Goal: Task Accomplishment & Management: Use online tool/utility

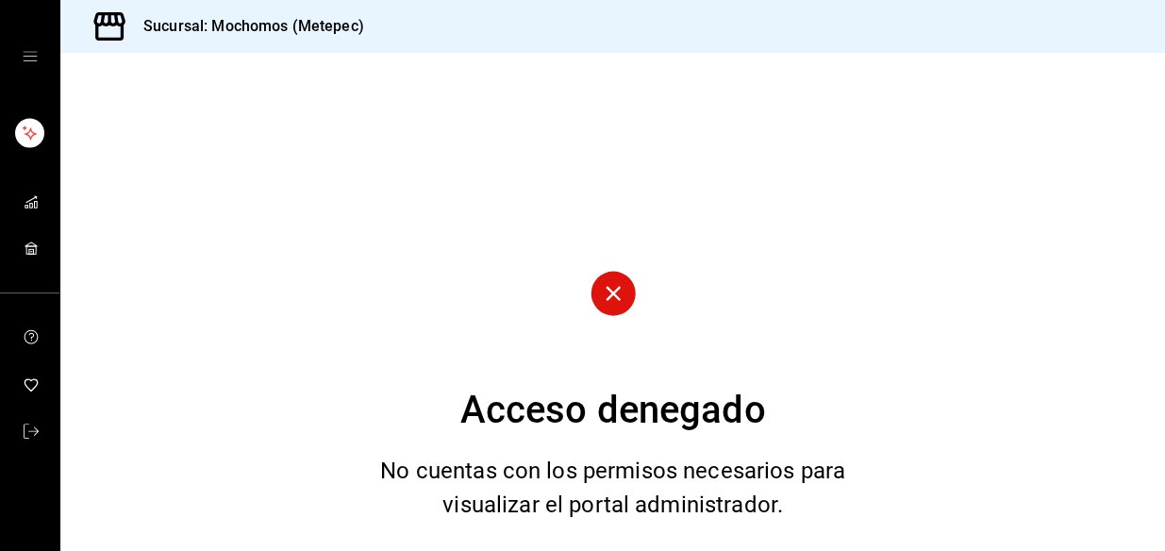
click at [609, 290] on icon at bounding box center [613, 293] width 15 height 15
click at [24, 431] on icon "mailbox folders" at bounding box center [31, 431] width 15 height 15
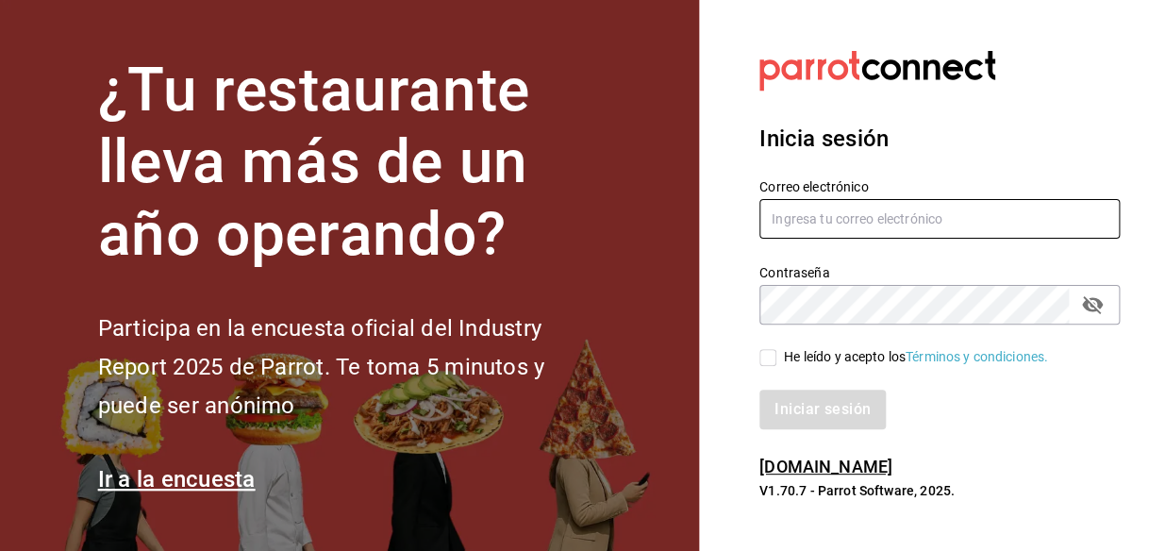
type input "mochomos.metepec@grupocosteno.com"
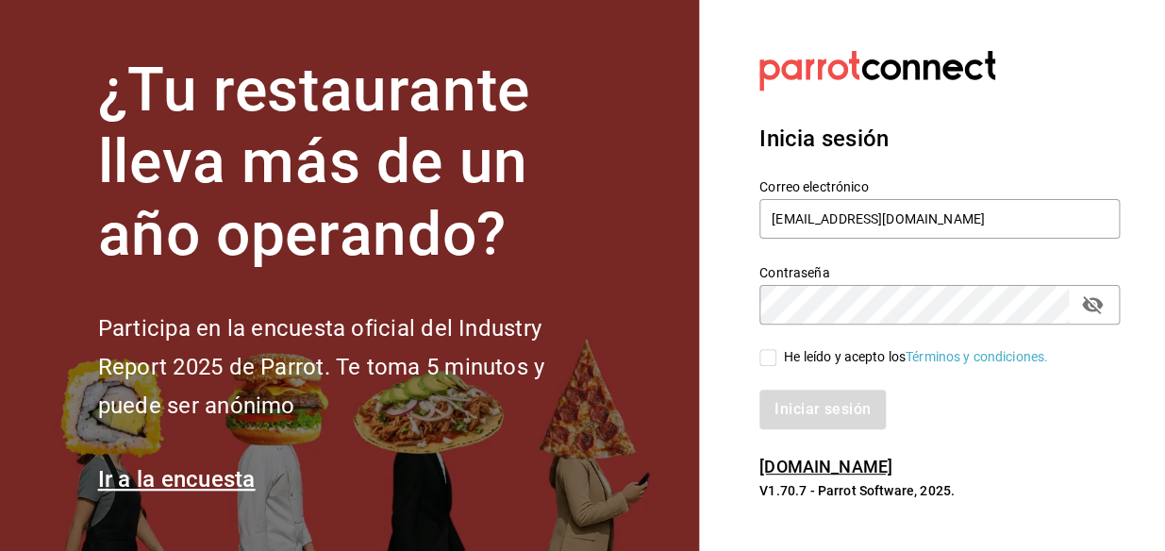
click at [768, 354] on input "He leído y acepto los Términos y condiciones." at bounding box center [767, 357] width 17 height 17
checkbox input "true"
click at [808, 403] on button "Iniciar sesión" at bounding box center [823, 410] width 128 height 40
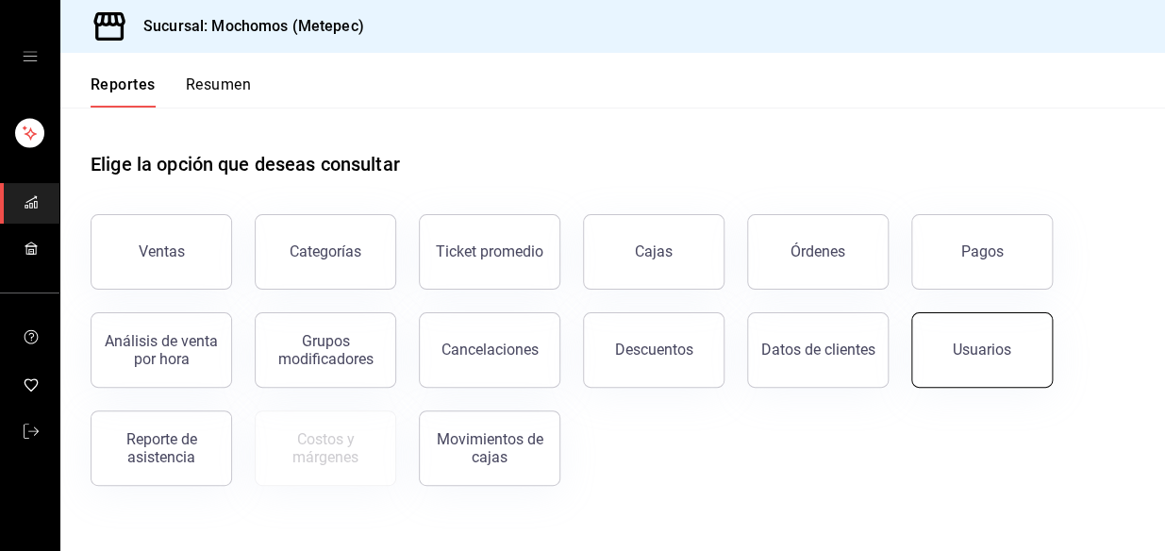
click at [1015, 360] on button "Usuarios" at bounding box center [982, 349] width 142 height 75
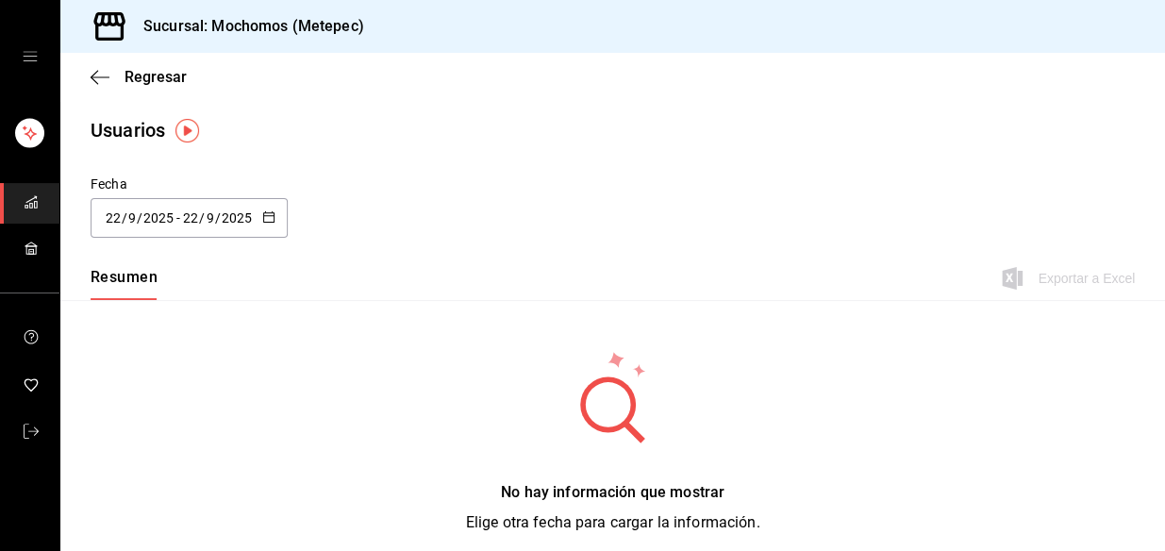
click at [263, 218] on icon "button" at bounding box center [268, 216] width 13 height 13
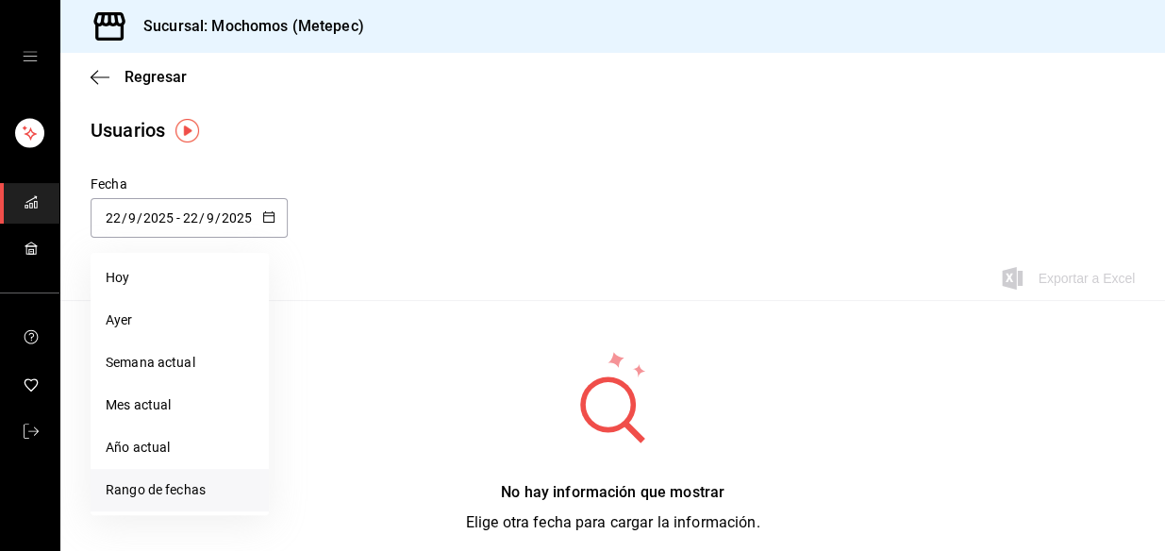
click at [148, 486] on li "Rango de fechas" at bounding box center [180, 490] width 178 height 42
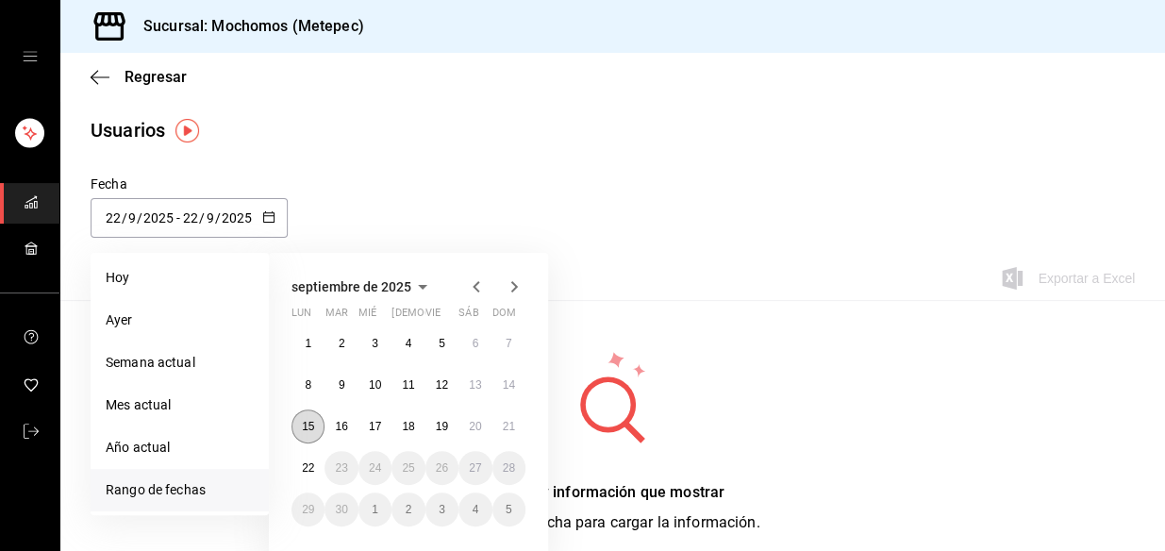
click at [310, 420] on abbr "15" at bounding box center [308, 426] width 12 height 13
click at [509, 425] on abbr "21" at bounding box center [509, 426] width 12 height 13
type input "[DATE]"
type input "15"
type input "[DATE]"
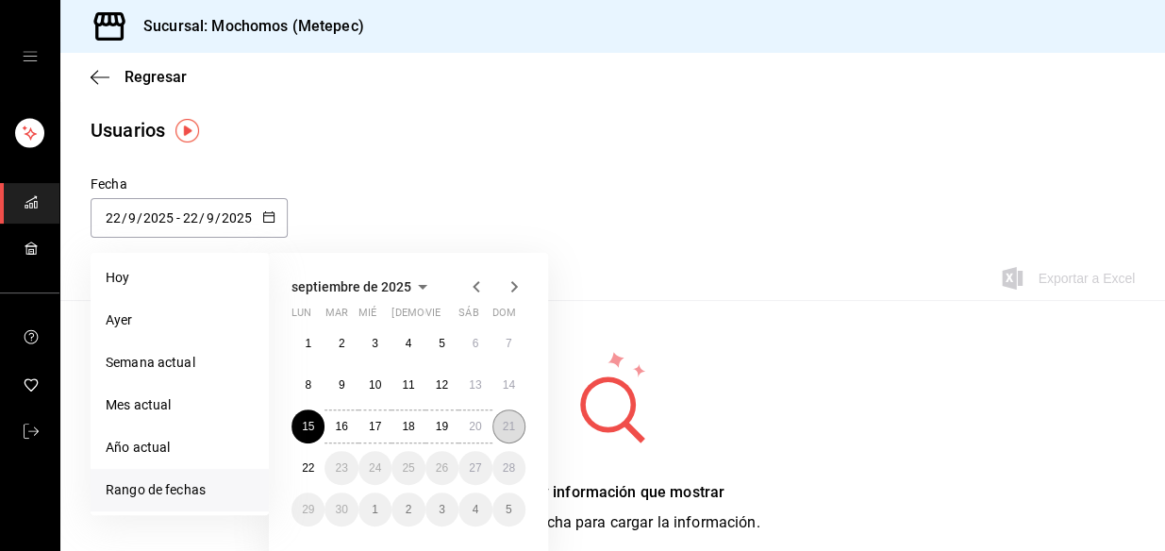
type input "21"
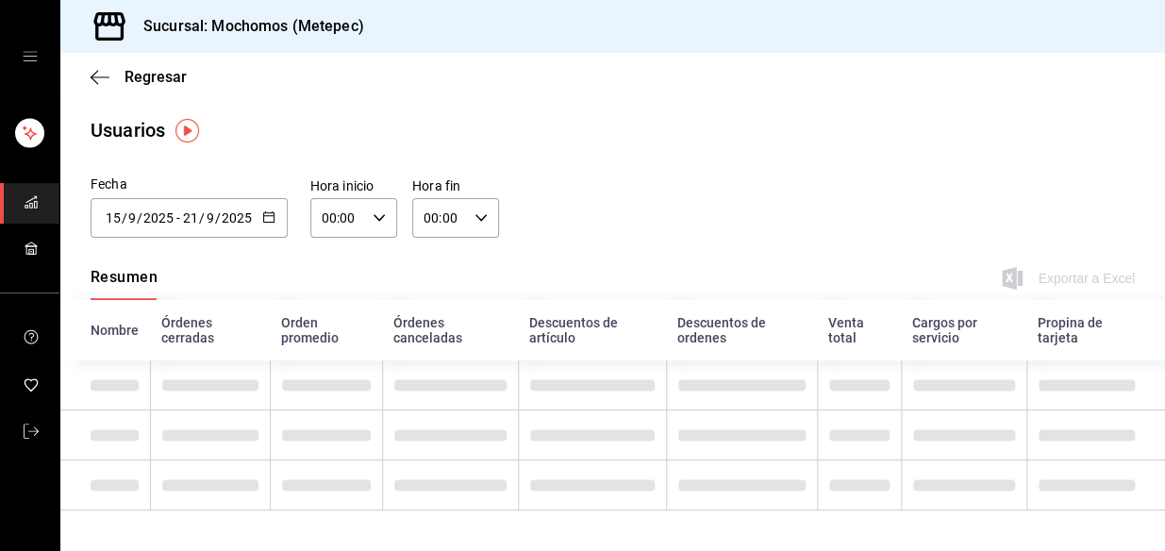
click at [264, 216] on icon "button" at bounding box center [268, 216] width 13 height 13
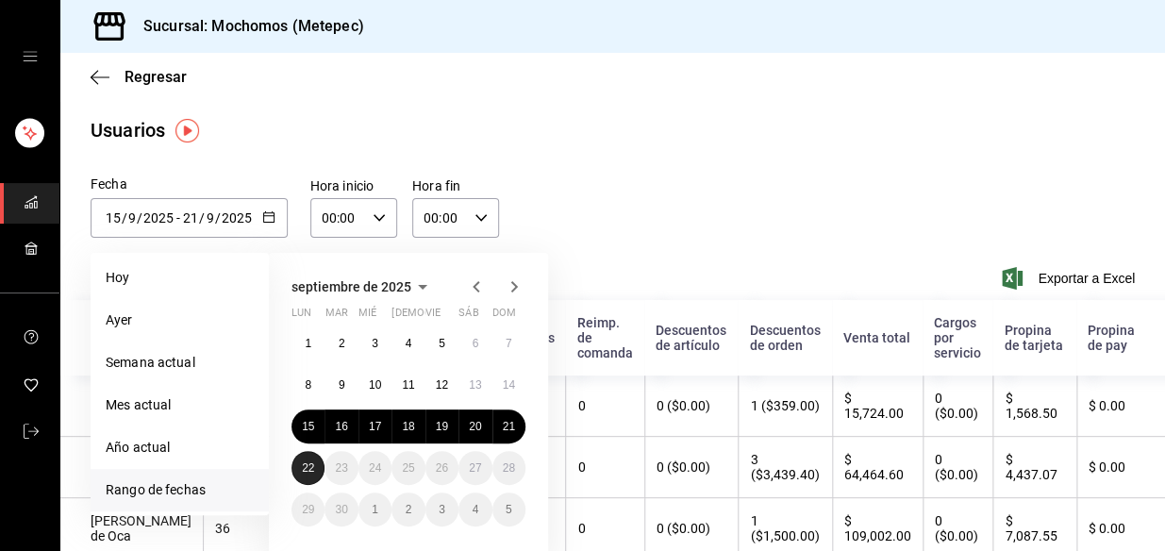
click at [315, 472] on button "22" at bounding box center [307, 468] width 33 height 34
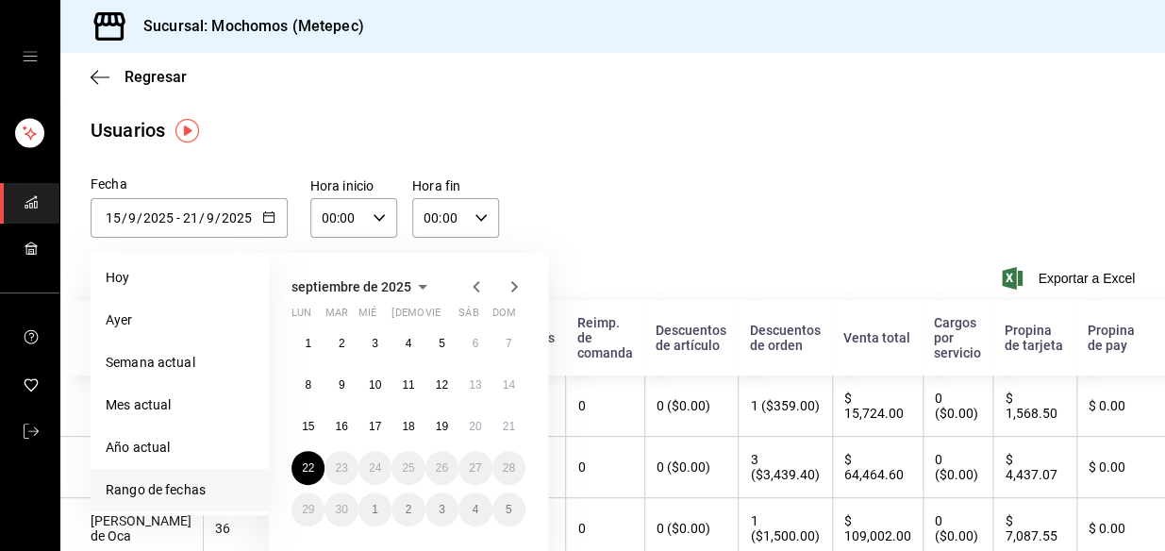
click at [378, 209] on div "00:00 Hora inicio" at bounding box center [353, 218] width 87 height 40
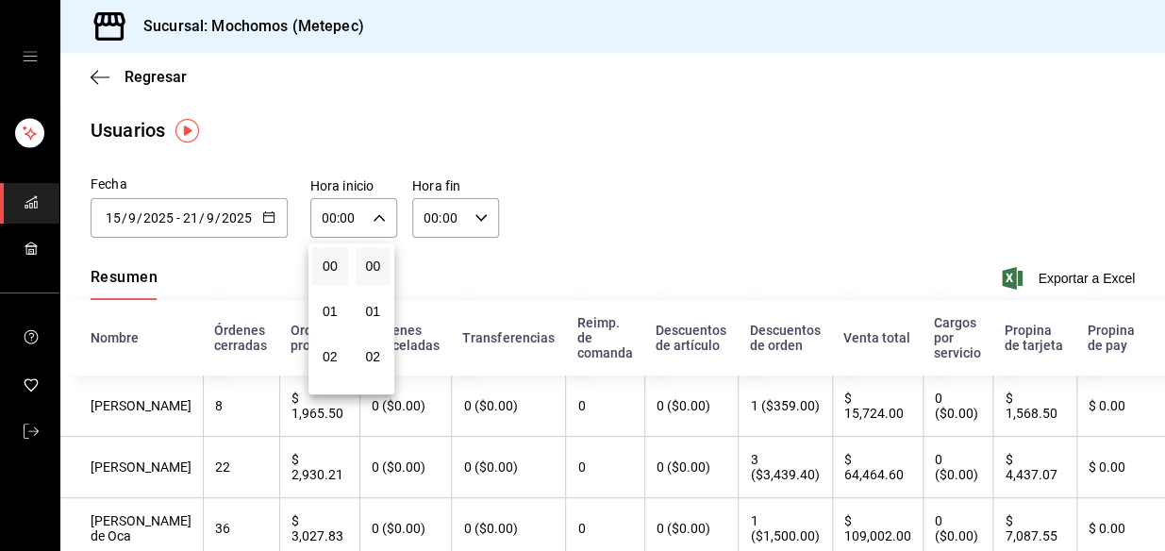
click at [186, 223] on div at bounding box center [582, 275] width 1165 height 551
click at [275, 211] on div "[DATE] [DATE] - [DATE] [DATE]" at bounding box center [189, 218] width 197 height 40
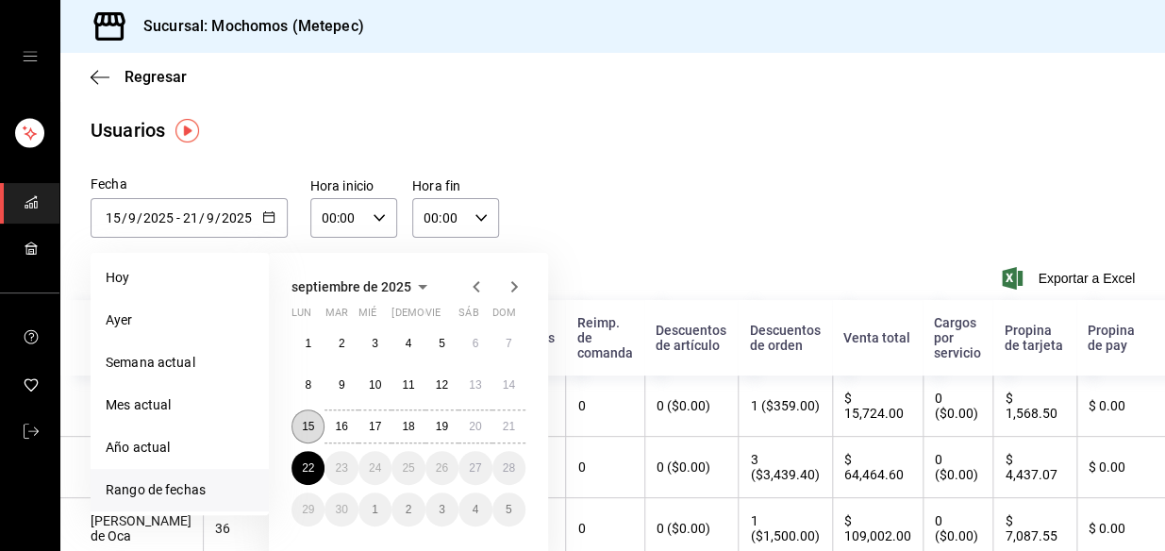
click at [306, 420] on abbr "15" at bounding box center [308, 426] width 12 height 13
type input "[DATE]"
type input "22"
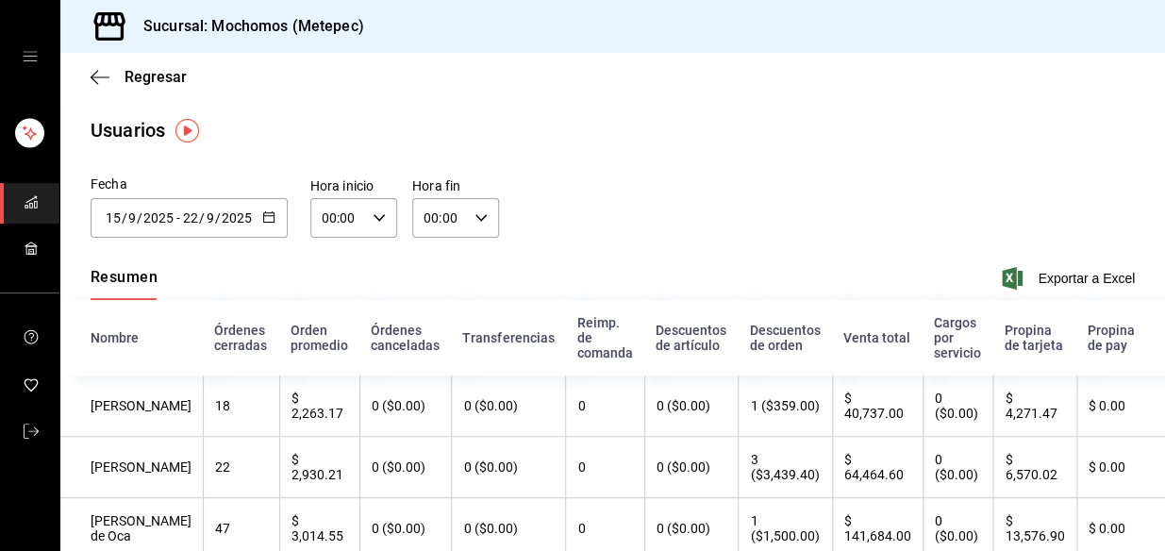
click at [273, 210] on icon "button" at bounding box center [268, 216] width 13 height 13
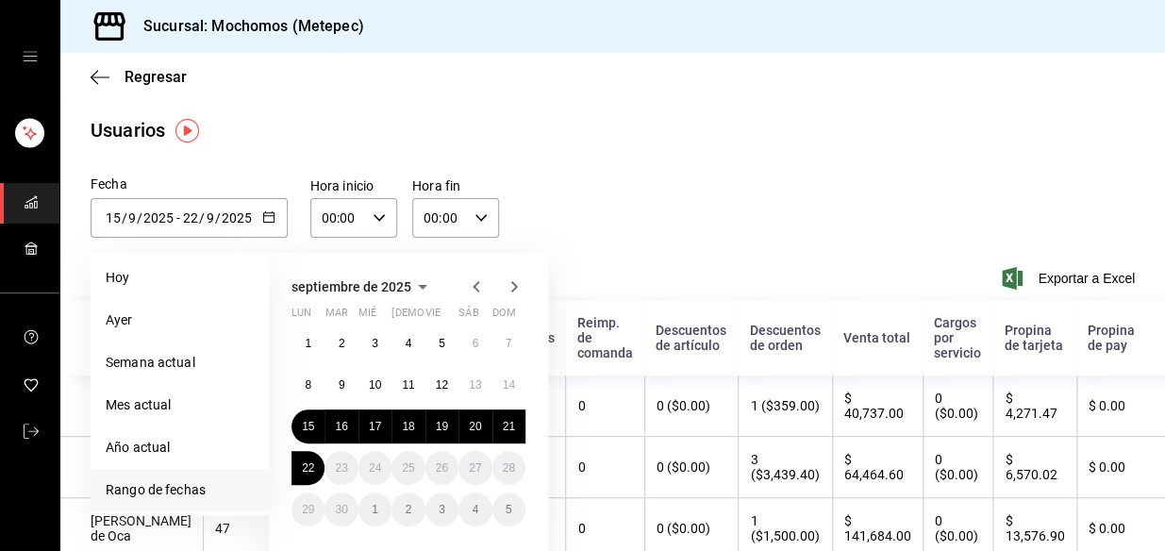
click at [377, 215] on icon "button" at bounding box center [379, 217] width 13 height 13
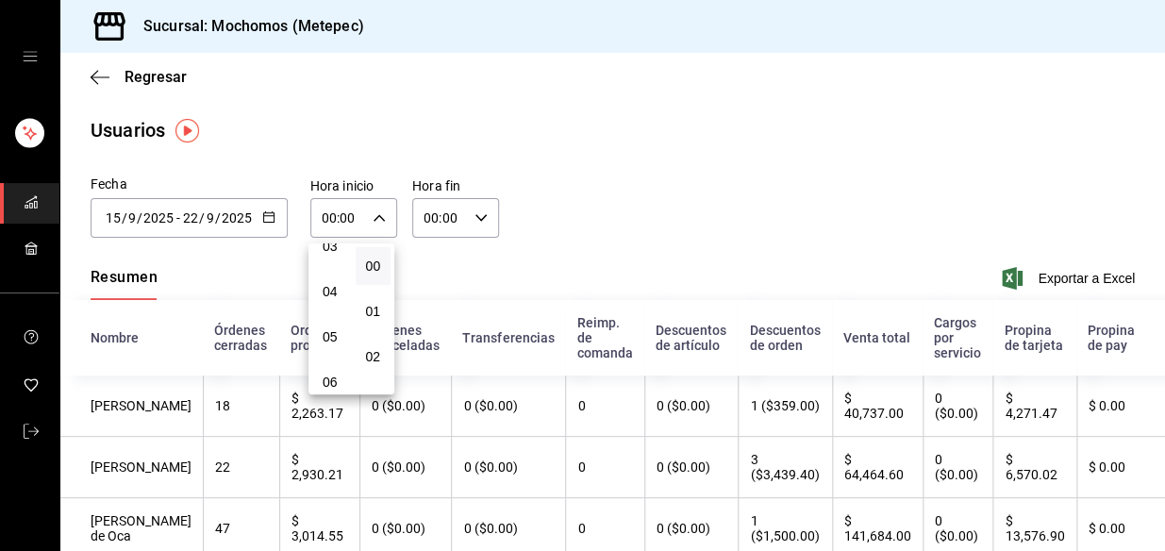
scroll to position [171, 0]
click at [329, 323] on span "05" at bounding box center [330, 321] width 13 height 15
type input "05:00"
click at [481, 209] on div at bounding box center [582, 275] width 1165 height 551
click at [478, 212] on icon "button" at bounding box center [481, 217] width 13 height 13
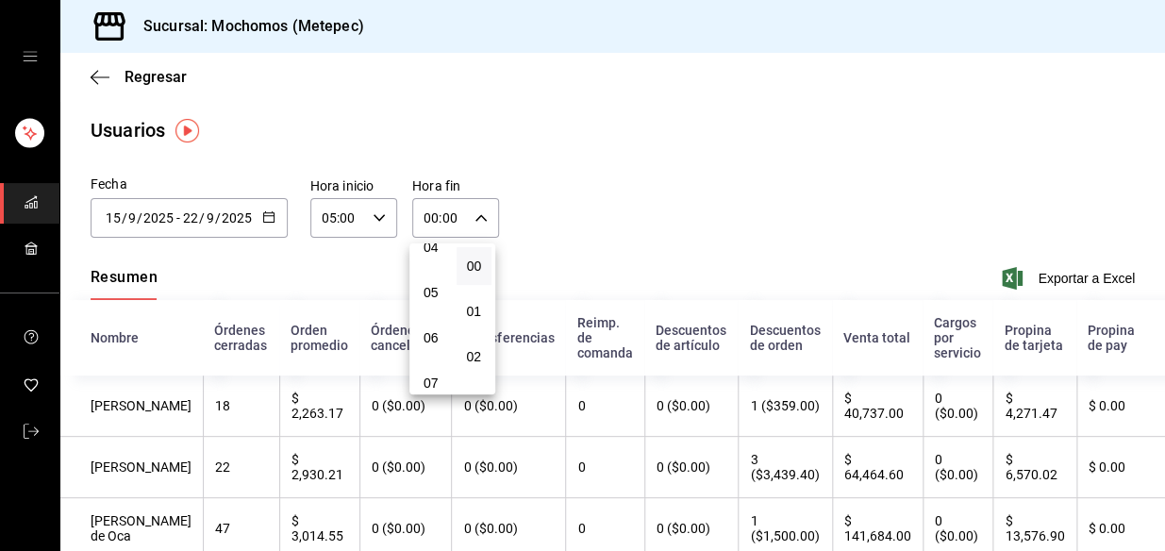
scroll to position [171, 0]
click at [428, 317] on span "05" at bounding box center [431, 321] width 13 height 15
type input "05:00"
click at [1066, 279] on div at bounding box center [582, 275] width 1165 height 551
click at [1047, 275] on span "Exportar a Excel" at bounding box center [1070, 278] width 129 height 23
